Goal: Register for event/course

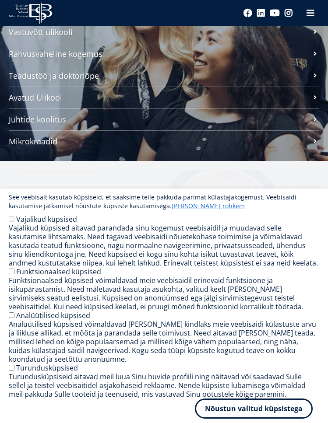
scroll to position [131, 0]
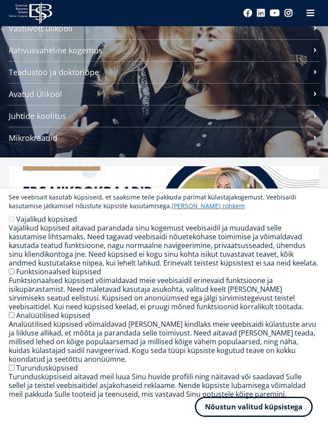
click at [247, 410] on button "Nõustun valitud küpsistega" at bounding box center [254, 407] width 118 height 20
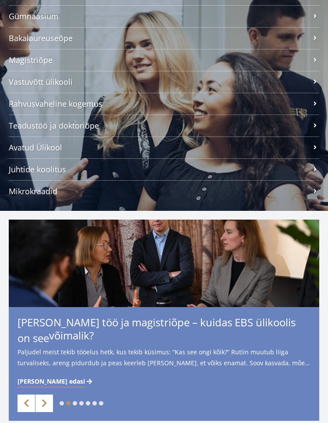
scroll to position [15, 0]
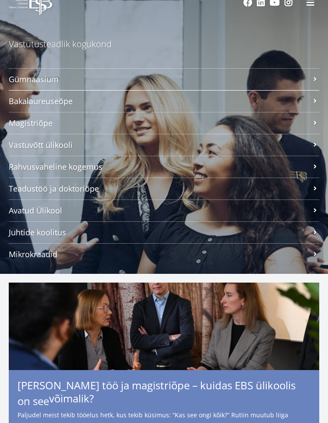
click at [34, 98] on span "Bakalaureuseõpe Tutvu ja registreeru" at bounding box center [160, 101] width 302 height 9
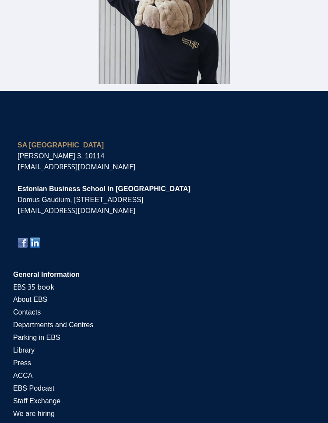
scroll to position [3666, 0]
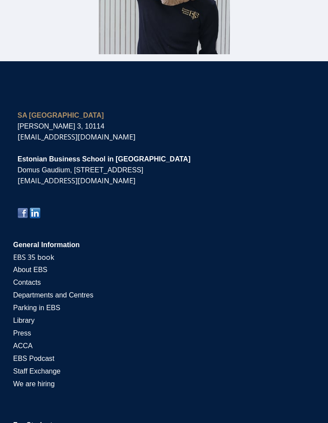
drag, startPoint x: 142, startPoint y: 104, endPoint x: 15, endPoint y: 107, distance: 126.5
click at [15, 107] on div "SA [GEOGRAPHIC_DATA] [PERSON_NAME] 3, 10114 [EMAIL_ADDRESS][DOMAIN_NAME] [GEOGR…" at bounding box center [164, 165] width 310 height 129
copy strong "SA [GEOGRAPHIC_DATA]"
